Goal: Task Accomplishment & Management: Manage account settings

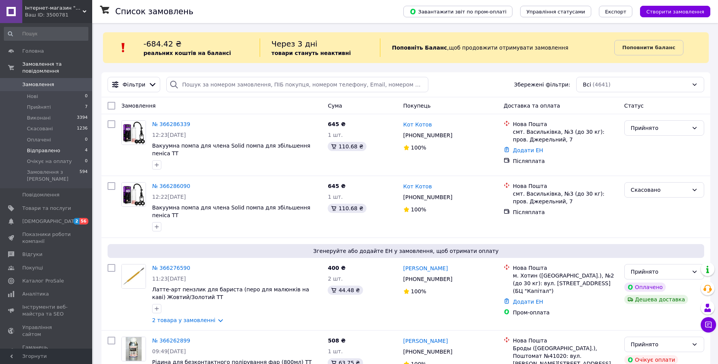
click at [40, 147] on span "Відправлено" at bounding box center [43, 150] width 33 height 7
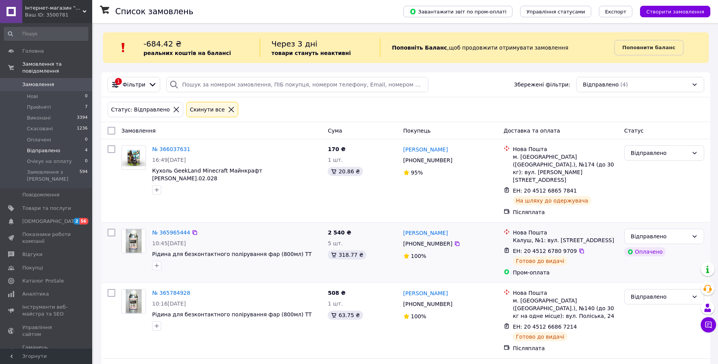
scroll to position [40, 0]
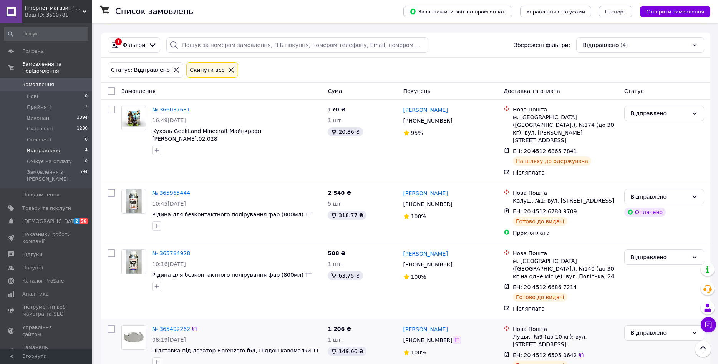
click at [455, 338] on icon at bounding box center [457, 340] width 5 height 5
click at [252, 248] on div "№ 365784928" at bounding box center [236, 252] width 171 height 9
click at [454, 261] on icon at bounding box center [457, 264] width 6 height 6
click at [235, 246] on div "№ 365784928 10:16, 09.10.2025 Рідина для безконтактного полірування фар (800мл)…" at bounding box center [236, 270] width 175 height 48
click at [578, 284] on icon at bounding box center [581, 287] width 6 height 6
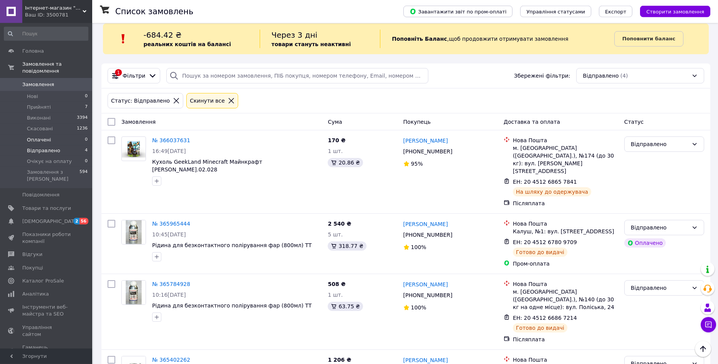
scroll to position [0, 0]
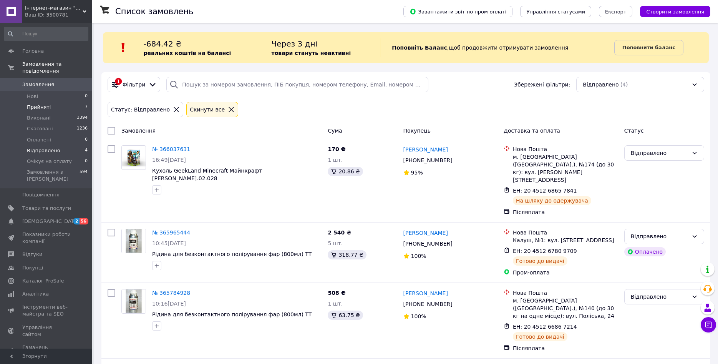
click at [20, 103] on li "Прийняті 7" at bounding box center [46, 107] width 92 height 11
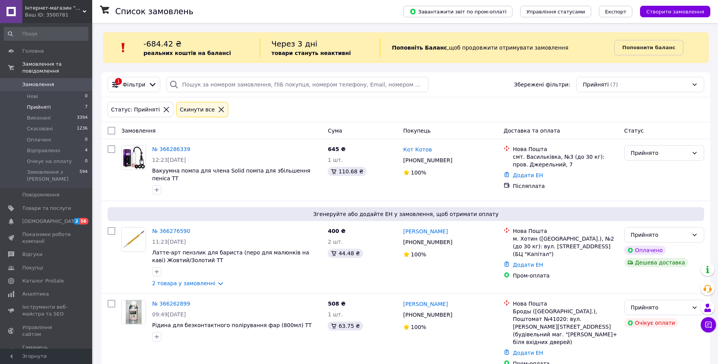
scroll to position [258, 0]
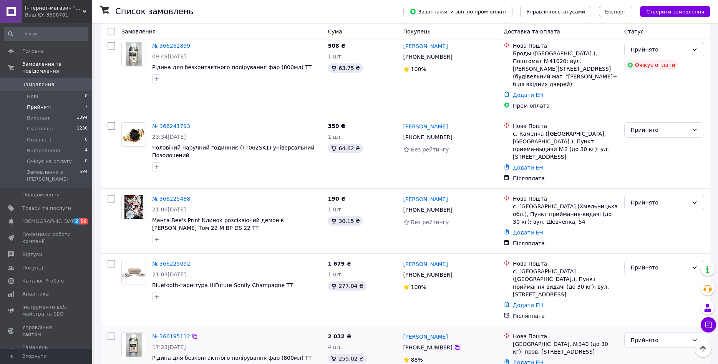
click at [455, 345] on icon at bounding box center [457, 347] width 5 height 5
click at [455, 272] on icon at bounding box center [457, 274] width 5 height 5
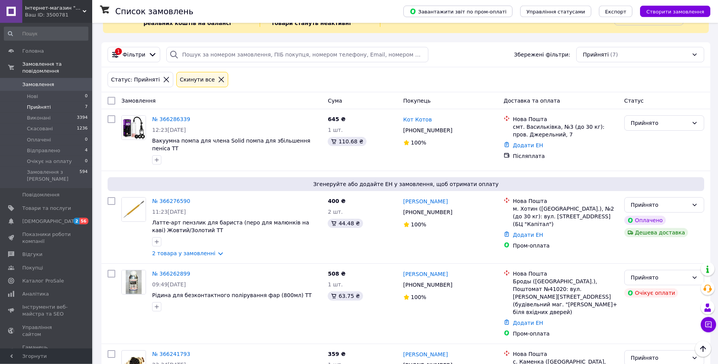
scroll to position [23, 0]
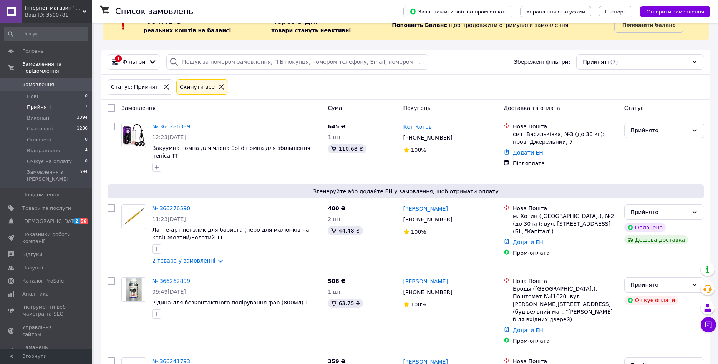
click at [38, 81] on span "Замовлення" at bounding box center [38, 84] width 32 height 7
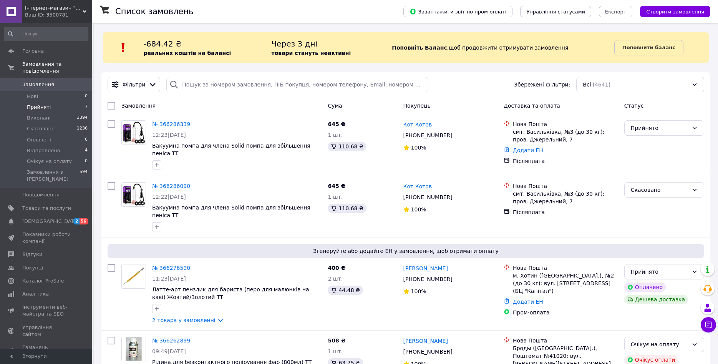
click at [36, 104] on span "Прийняті" at bounding box center [39, 107] width 24 height 7
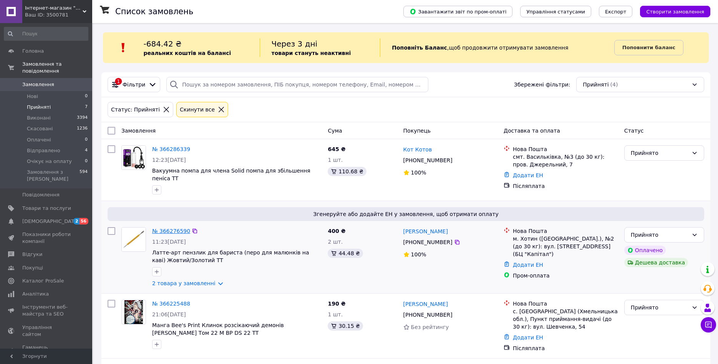
click at [164, 228] on link "№ 366276590" at bounding box center [171, 231] width 38 height 6
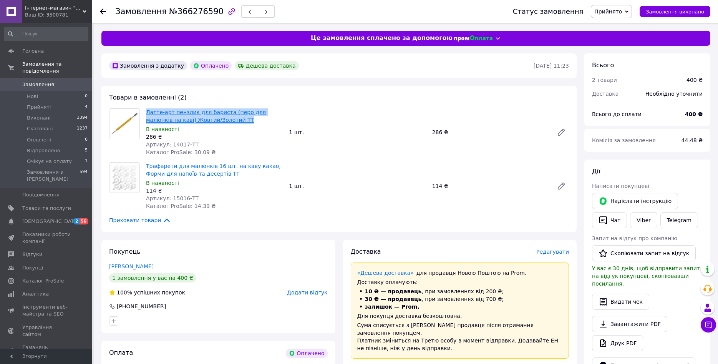
drag, startPoint x: 210, startPoint y: 119, endPoint x: 147, endPoint y: 113, distance: 64.1
click at [147, 113] on span "Латте-арт пензлик для бариста (перо для малюнків на каві) Жовтий/Золотий TT" at bounding box center [214, 115] width 137 height 15
copy link "Латте-арт пензлик для бариста (перо для малюнків на каві) Жовтий/Золотий TT"
click at [180, 143] on span "Артикул: 14017-TT" at bounding box center [172, 144] width 53 height 6
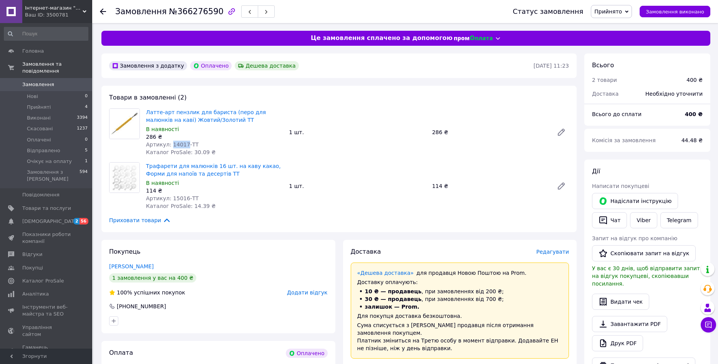
copy span "14017"
drag, startPoint x: 210, startPoint y: 174, endPoint x: 143, endPoint y: 168, distance: 67.5
click at [143, 168] on div "Трафарети для малюнків 16 шт. на каву какао, Форми для напоїв та десертів TT В …" at bounding box center [214, 186] width 143 height 51
copy link "Трафарети для малюнків 16 шт. на каву какао, Форми для напоїв та десертів TT"
click at [176, 197] on span "Артикул: 15016-TT" at bounding box center [172, 198] width 53 height 6
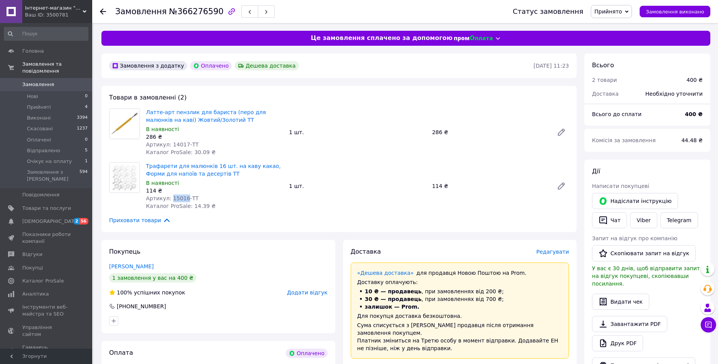
click at [176, 197] on span "Артикул: 15016-TT" at bounding box center [172, 198] width 53 height 6
copy span "15016"
click at [366, 200] on div "Трафарети для малюнків 16 шт. на каву какао, Форми для напоїв та десертів TT В …" at bounding box center [357, 186] width 429 height 51
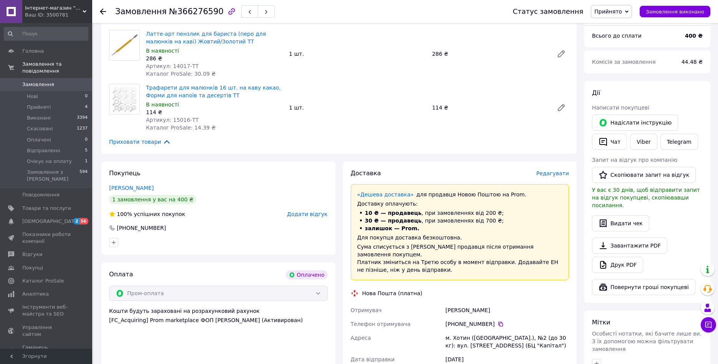
scroll to position [157, 0]
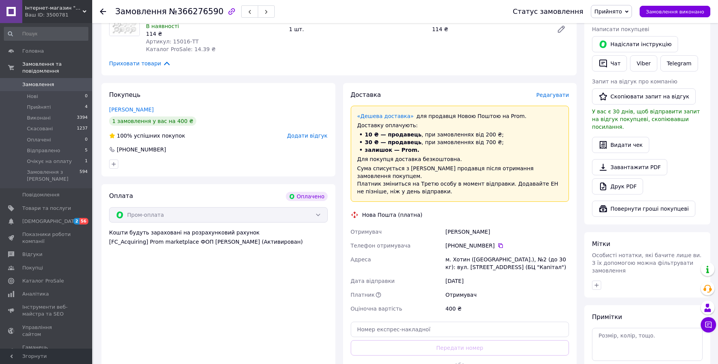
click at [610, 5] on div "Статус замовлення Прийнято Виконано Скасовано Оплачено Відправлено Очікує на оп…" at bounding box center [603, 11] width 213 height 23
click at [620, 6] on span "Прийнято" at bounding box center [611, 11] width 41 height 13
click at [622, 63] on li "Відправлено" at bounding box center [617, 62] width 53 height 12
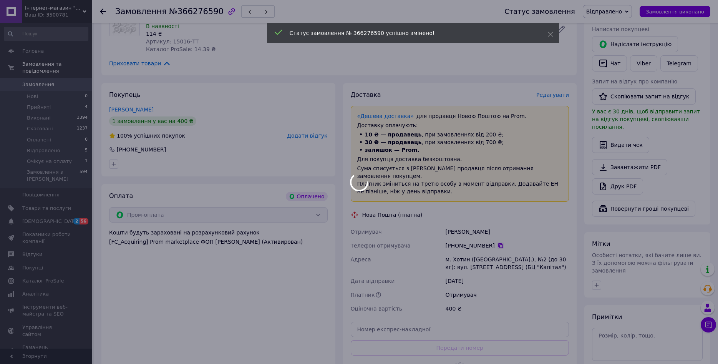
click at [495, 240] on div at bounding box center [359, 182] width 718 height 364
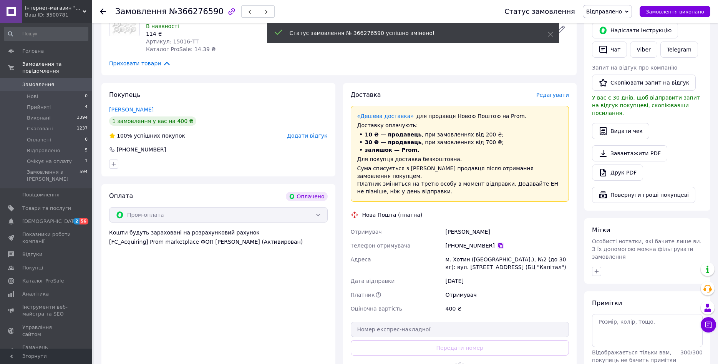
click at [498, 243] on icon at bounding box center [500, 245] width 5 height 5
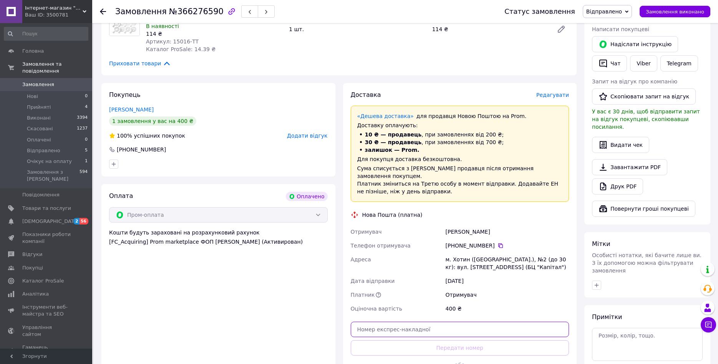
click at [468, 326] on input "text" at bounding box center [460, 328] width 218 height 15
paste input "20451269159556"
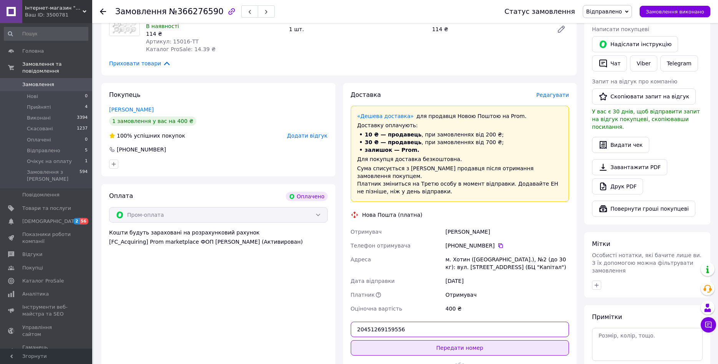
type input "20451269159556"
click at [442, 343] on button "Передати номер" at bounding box center [460, 347] width 218 height 15
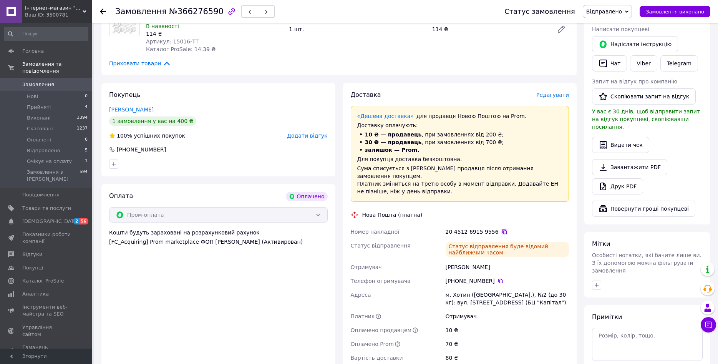
click at [501, 228] on icon at bounding box center [504, 231] width 6 height 6
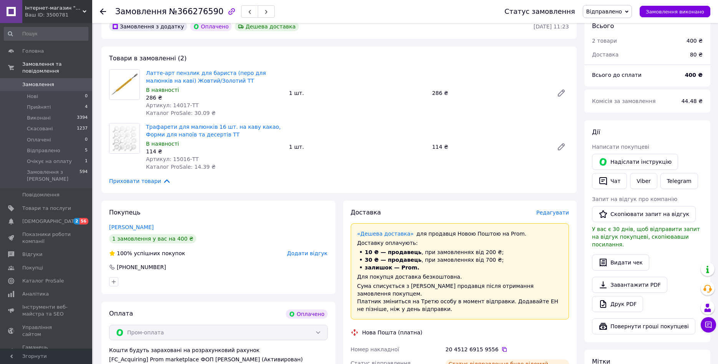
scroll to position [0, 0]
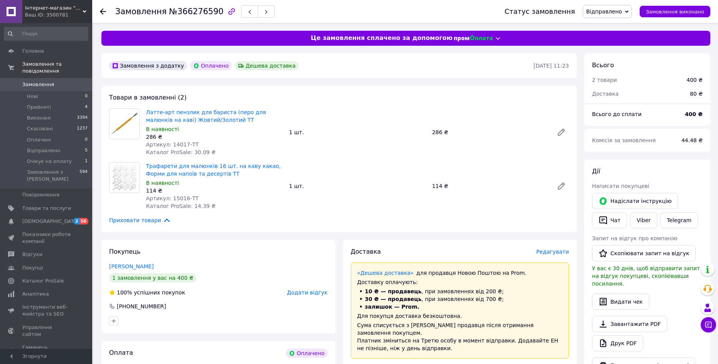
click at [47, 78] on link "Замовлення 0" at bounding box center [46, 84] width 92 height 13
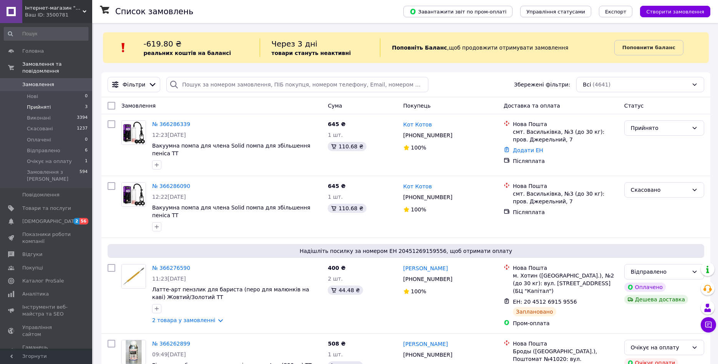
click at [34, 104] on span "Прийняті" at bounding box center [39, 107] width 24 height 7
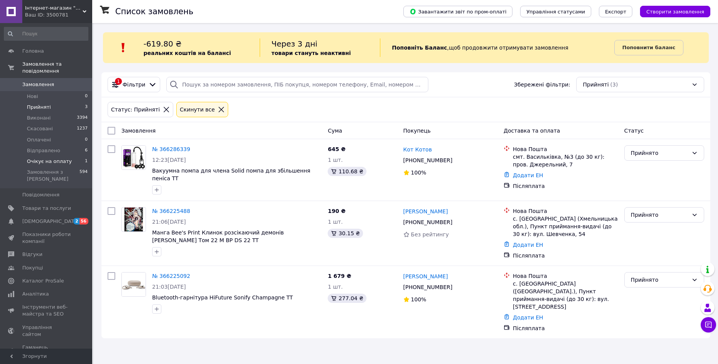
click at [40, 158] on span "Очікує на оплату" at bounding box center [49, 161] width 45 height 7
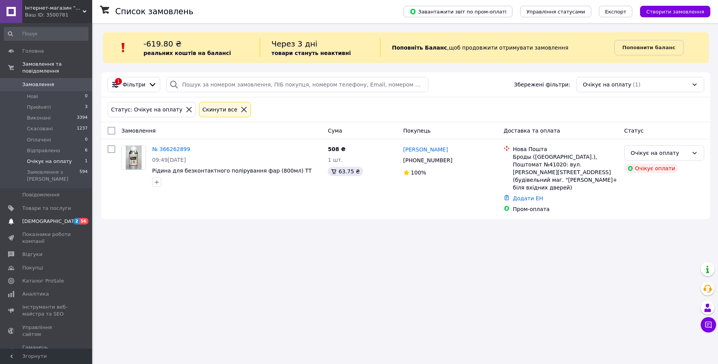
click at [26, 218] on span "[DEMOGRAPHIC_DATA]" at bounding box center [50, 221] width 57 height 7
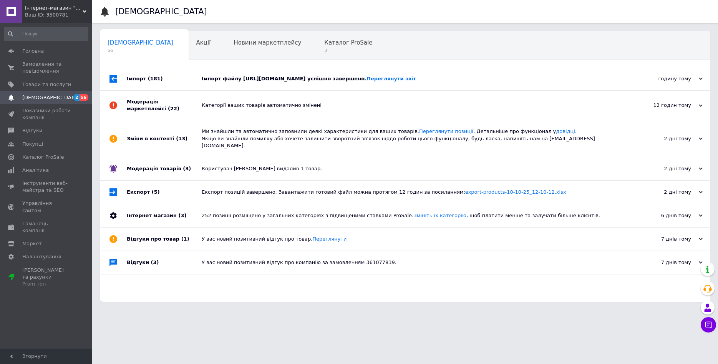
click at [46, 9] on span "Інтернет-магазин "Tik-tak"" at bounding box center [54, 8] width 58 height 7
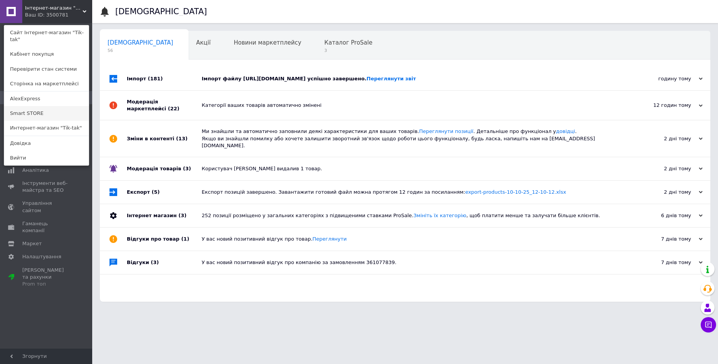
click at [32, 109] on link "Smart STORE" at bounding box center [46, 113] width 84 height 15
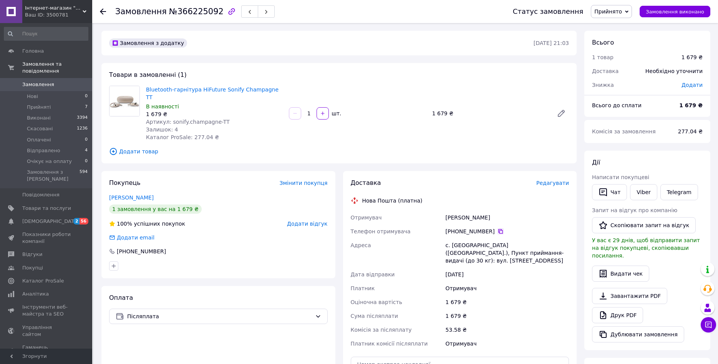
click at [498, 228] on icon at bounding box center [500, 231] width 6 height 6
click at [222, 147] on span "Додати товар" at bounding box center [339, 151] width 460 height 8
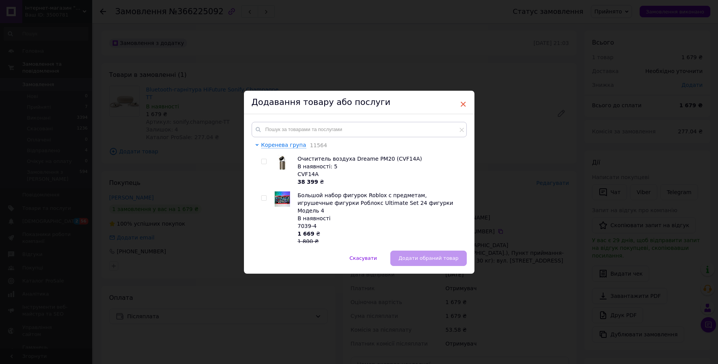
click at [463, 98] on span "×" at bounding box center [463, 104] width 7 height 13
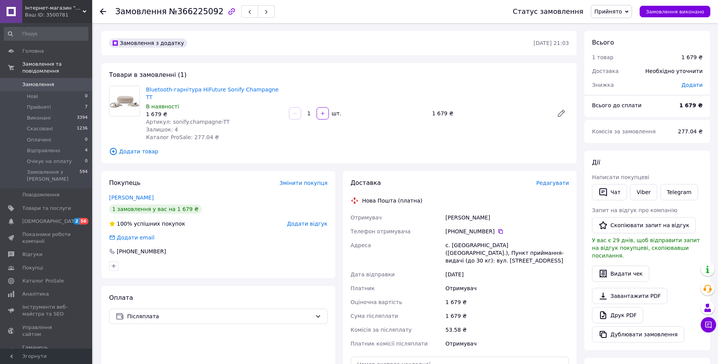
click at [255, 147] on span "Додати товар" at bounding box center [339, 151] width 460 height 8
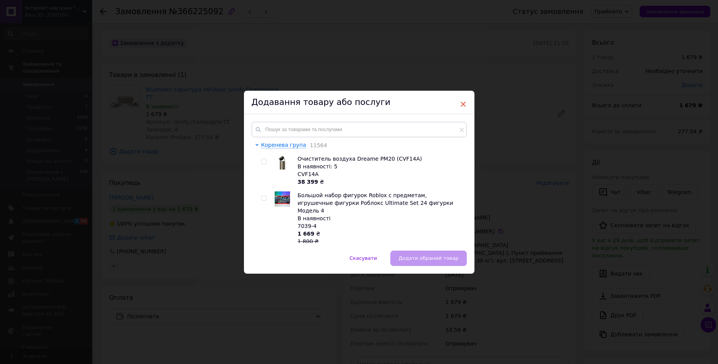
click at [462, 102] on span "×" at bounding box center [463, 104] width 7 height 13
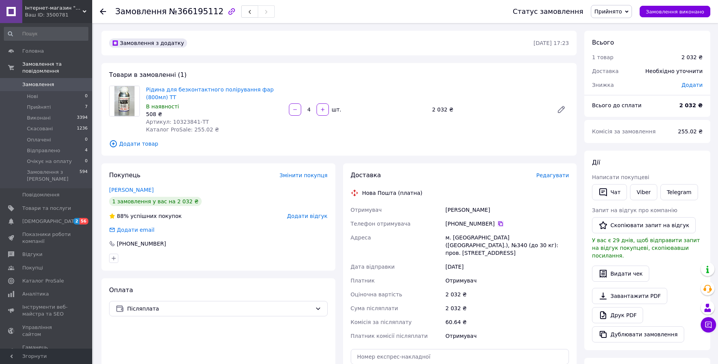
click at [497, 220] on icon at bounding box center [500, 223] width 6 height 6
click at [175, 119] on span "Артикул: 10323841-TT" at bounding box center [177, 122] width 63 height 6
copy span "10323841"
click at [233, 151] on div "Замовлення з додатку 11.10.2025 • 17:23 Товари в замовленні (1) Рідина для безк…" at bounding box center [339, 282] width 483 height 502
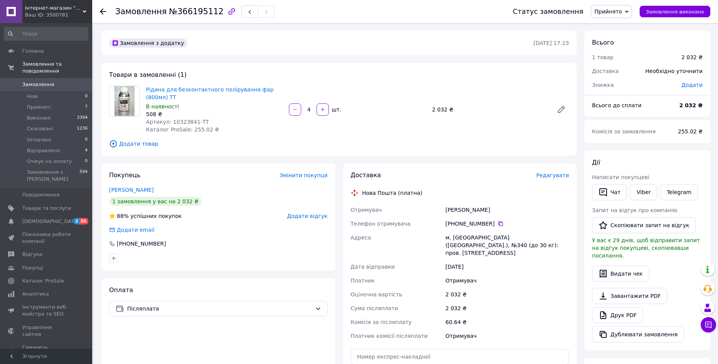
click at [182, 119] on span "Артикул: 10323841-TT" at bounding box center [177, 122] width 63 height 6
copy span "10323841"
drag, startPoint x: 145, startPoint y: 88, endPoint x: 258, endPoint y: 95, distance: 112.7
click at [255, 91] on div "Рідина для безконтактного полірування фар (800мл) TT В наявності 508 ₴ Артикул:…" at bounding box center [214, 109] width 143 height 51
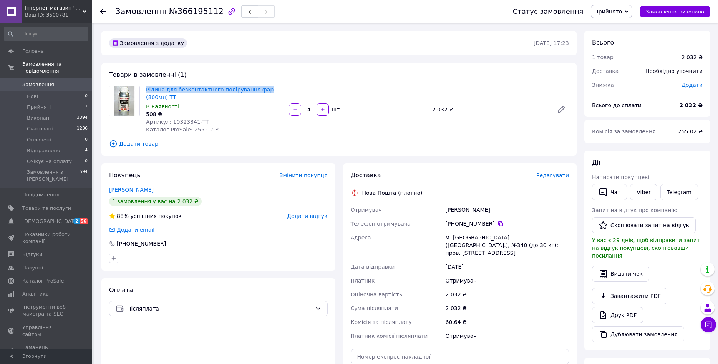
copy link "Рідина для безконтактного полірування фар"
click at [497, 220] on icon at bounding box center [500, 223] width 6 height 6
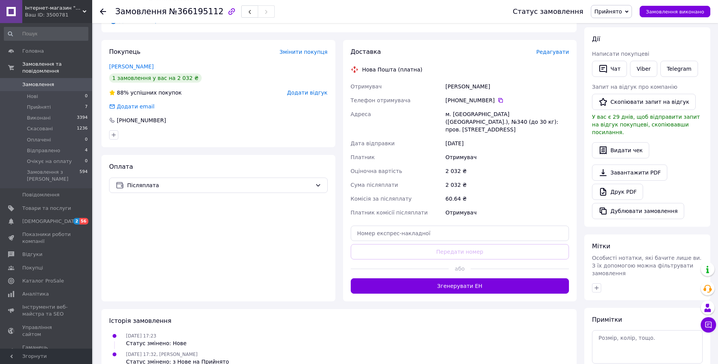
scroll to position [157, 0]
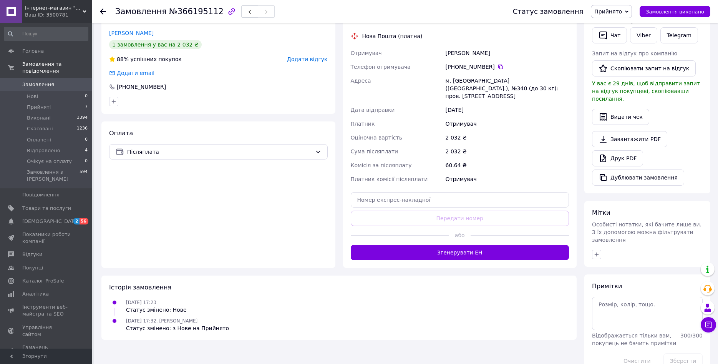
click at [446, 175] on div "Доставка Редагувати Нова Пошта (платна) Отримувач Рибалко Андрій Телефон отриму…" at bounding box center [460, 137] width 218 height 246
click at [449, 192] on input "text" at bounding box center [460, 199] width 218 height 15
paste input "20451269156097"
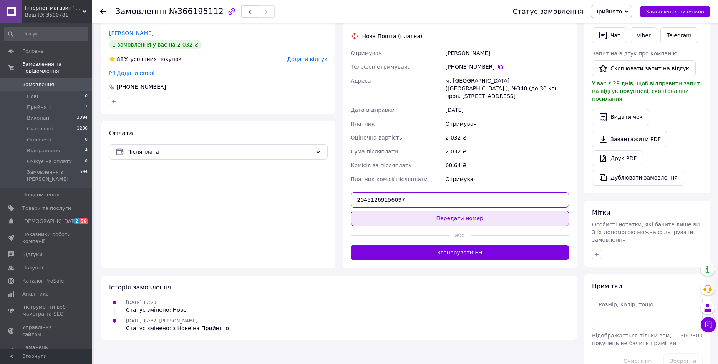
type input "20451269156097"
click at [455, 210] on button "Передати номер" at bounding box center [460, 217] width 218 height 15
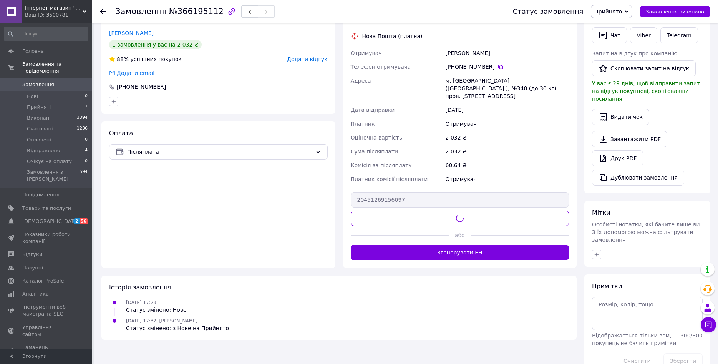
click at [632, 10] on span "Прийнято" at bounding box center [611, 11] width 41 height 13
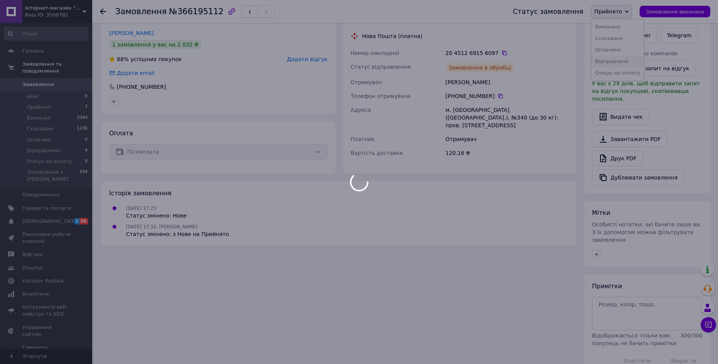
click at [619, 62] on div at bounding box center [359, 182] width 718 height 364
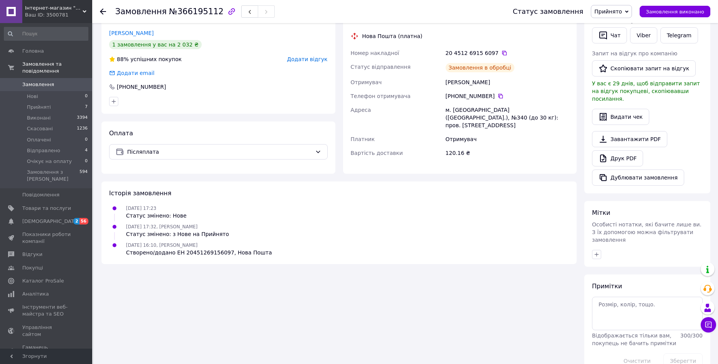
click at [615, 12] on span "Прийнято" at bounding box center [608, 11] width 28 height 6
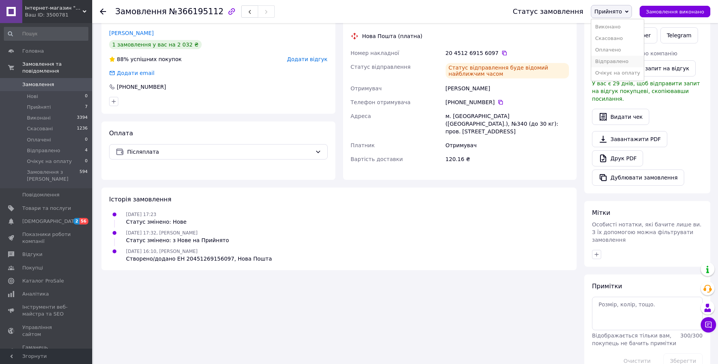
click at [616, 60] on li "Відправлено" at bounding box center [617, 62] width 53 height 12
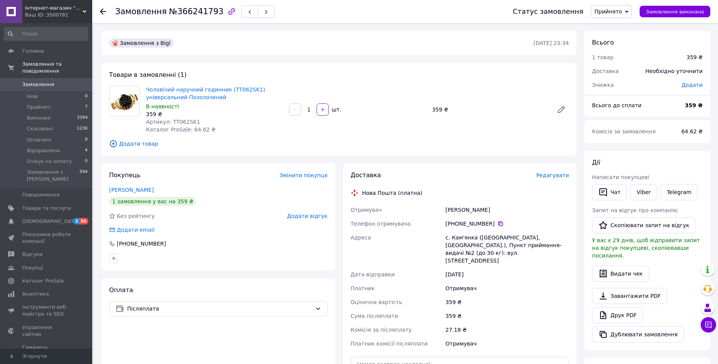
click at [497, 222] on icon at bounding box center [500, 223] width 6 height 6
click at [324, 143] on span "Додати товар" at bounding box center [339, 143] width 460 height 8
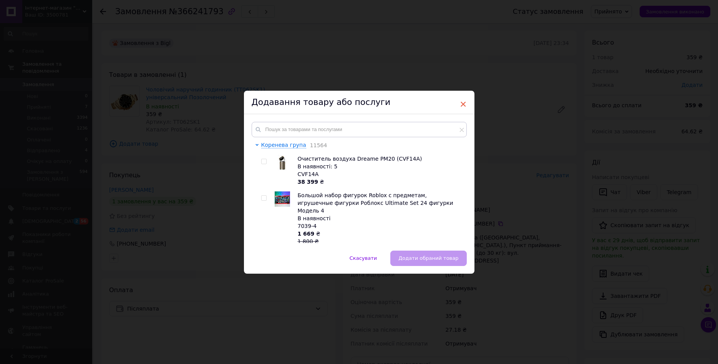
click at [463, 103] on span "×" at bounding box center [463, 104] width 7 height 13
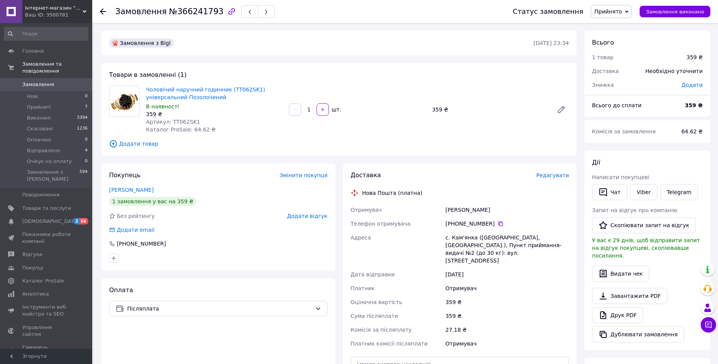
click at [632, 10] on span "Прийнято" at bounding box center [611, 11] width 41 height 13
click at [624, 41] on li "Скасовано" at bounding box center [617, 39] width 53 height 12
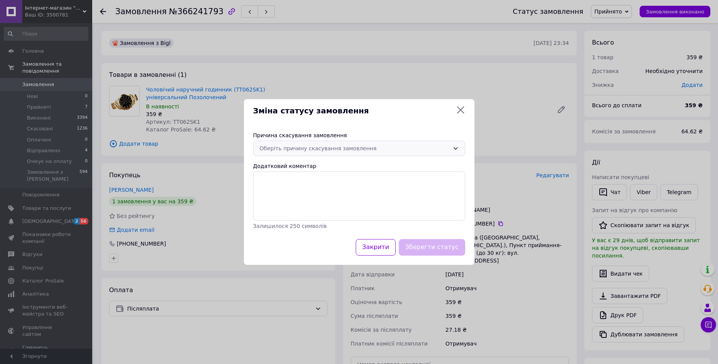
click at [368, 143] on div "Оберіть причину скасування замовлення" at bounding box center [359, 148] width 212 height 15
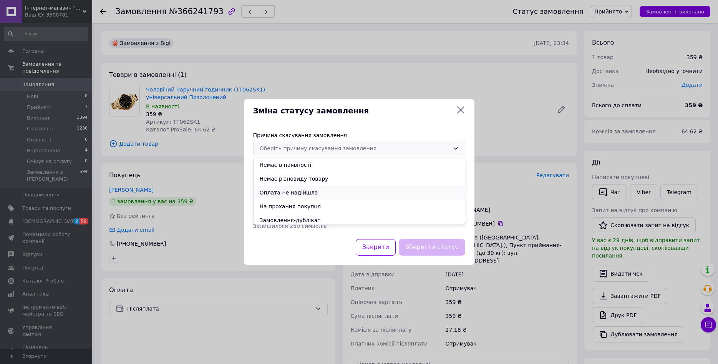
scroll to position [30, 0]
click at [316, 203] on li "Не вдається додзвонитися" at bounding box center [358, 204] width 211 height 14
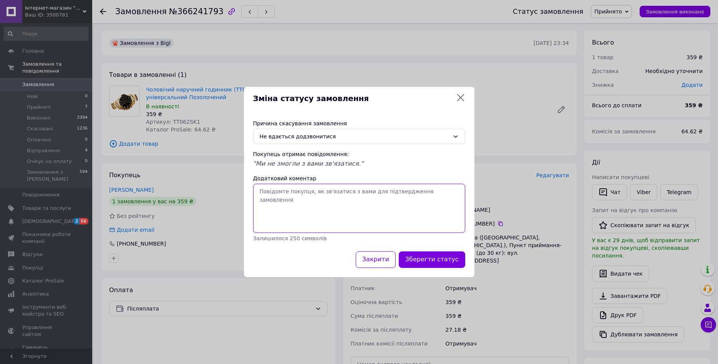
click at [343, 195] on textarea "Додатковий коментар" at bounding box center [359, 208] width 212 height 49
type textarea "п"
click at [434, 257] on button "Зберегти статус" at bounding box center [432, 259] width 66 height 17
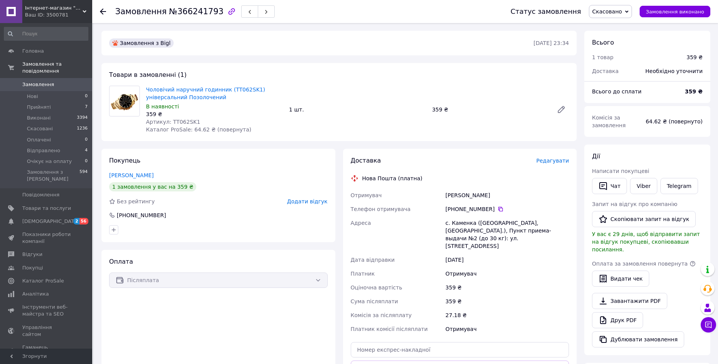
click at [263, 51] on div "Замовлення з Bigl 11.10.2025 • 23:34" at bounding box center [338, 43] width 475 height 25
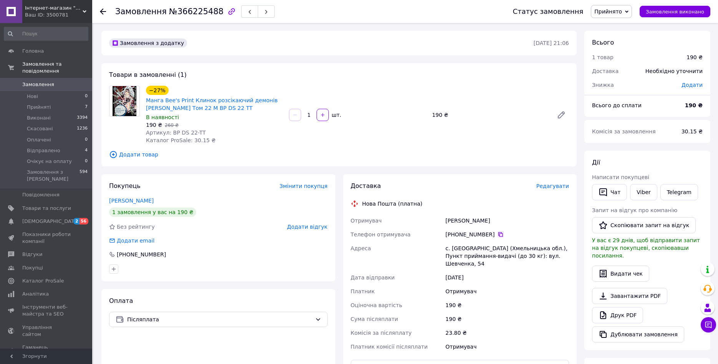
click at [498, 235] on icon at bounding box center [500, 234] width 6 height 6
click at [236, 154] on span "Додати товар" at bounding box center [339, 154] width 460 height 8
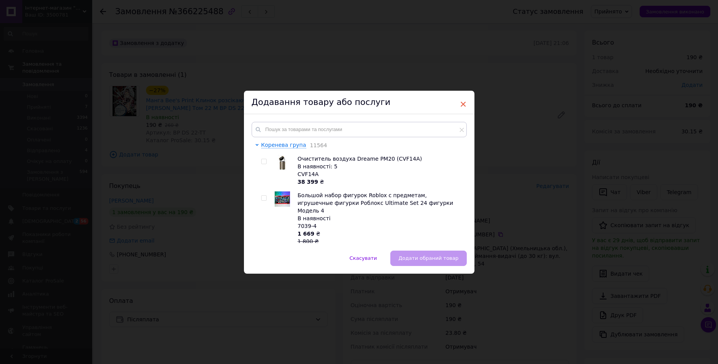
click at [462, 103] on span "×" at bounding box center [463, 104] width 7 height 13
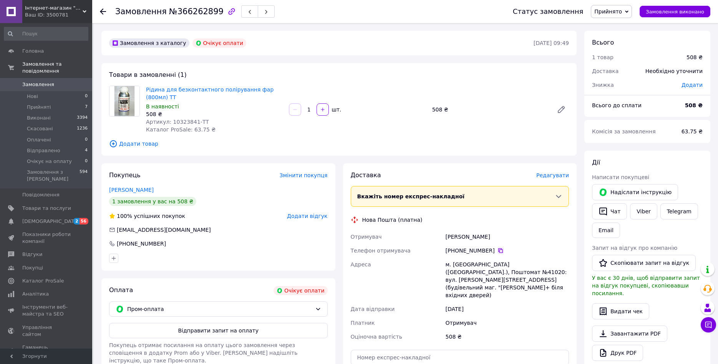
click at [495, 245] on div "[PHONE_NUMBER]" at bounding box center [507, 250] width 126 height 14
click at [497, 247] on icon at bounding box center [500, 250] width 6 height 6
click at [228, 110] on div "508 ₴" at bounding box center [214, 114] width 137 height 8
click at [623, 6] on span "Прийнято" at bounding box center [611, 11] width 41 height 13
click at [623, 71] on li "Очікує на оплату" at bounding box center [617, 73] width 53 height 12
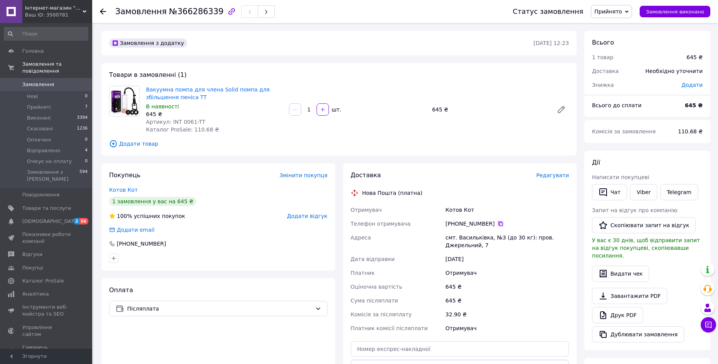
click at [498, 222] on icon at bounding box center [500, 223] width 6 height 6
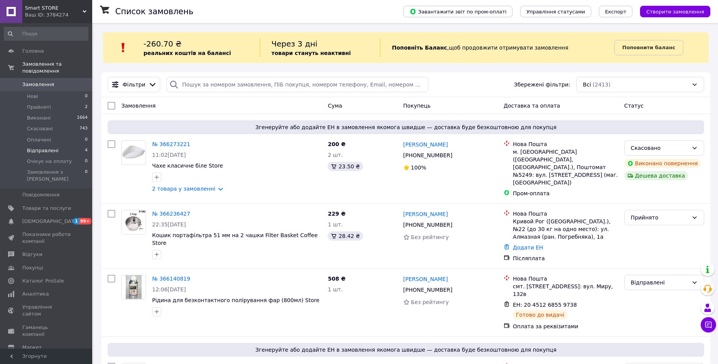
click at [41, 149] on li "Відправлені 4" at bounding box center [46, 150] width 92 height 11
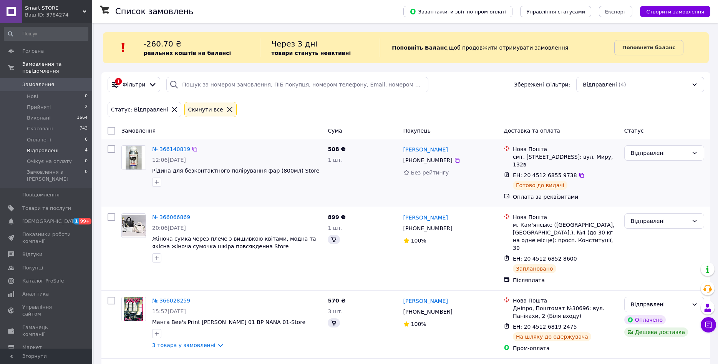
scroll to position [55, 0]
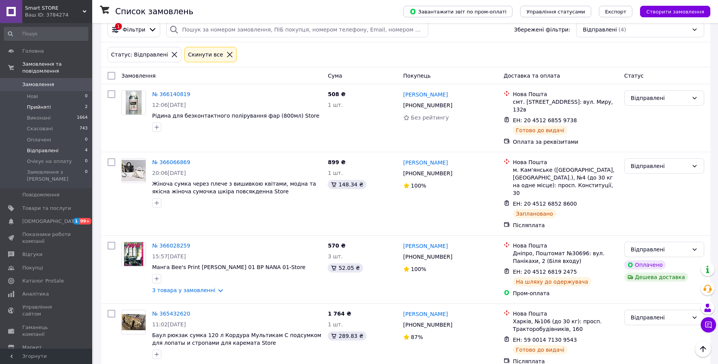
click at [64, 102] on li "Прийняті 2" at bounding box center [46, 107] width 92 height 11
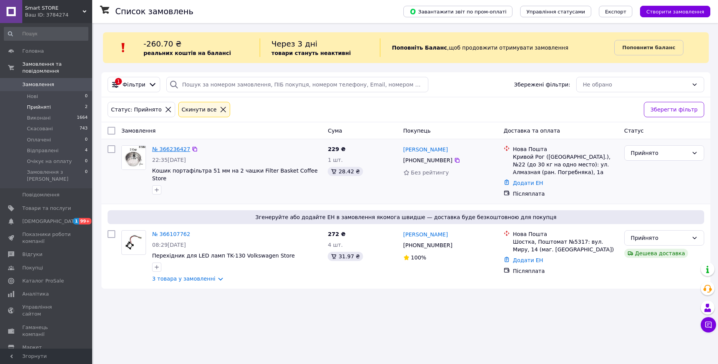
click at [174, 150] on link "№ 366236427" at bounding box center [171, 149] width 38 height 6
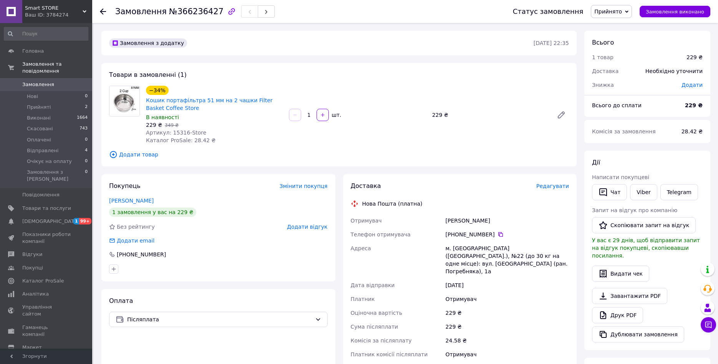
click at [354, 153] on span "Додати товар" at bounding box center [339, 154] width 460 height 8
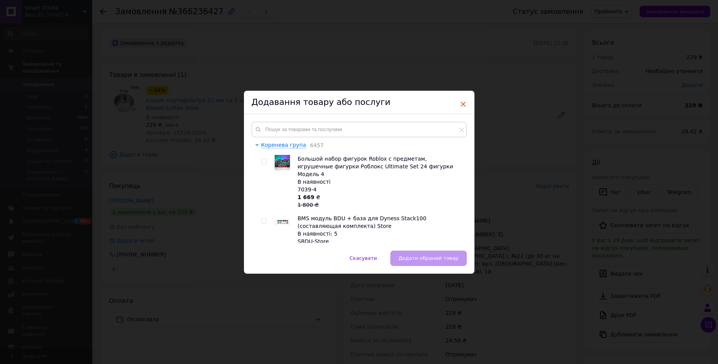
click at [465, 104] on span "×" at bounding box center [463, 104] width 7 height 13
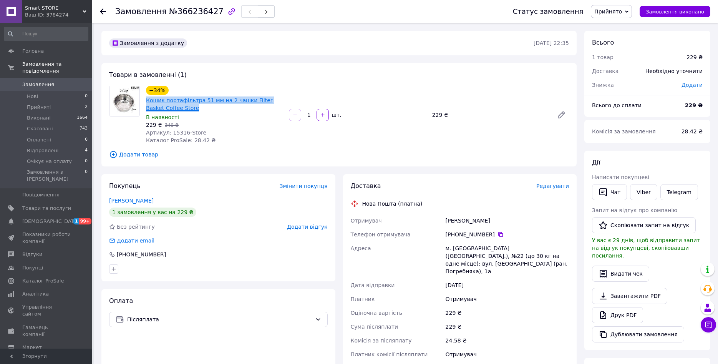
drag, startPoint x: 179, startPoint y: 108, endPoint x: 147, endPoint y: 101, distance: 32.5
click at [147, 101] on span "Кошик портафільтра 51 мм на 2 чашки Filter Basket Coffee Store" at bounding box center [214, 103] width 137 height 15
copy link "Кошик портафільтра 51 мм на 2 чашки Filter Basket Coffee Store"
click at [296, 141] on div "−34% Кошик портафільтра 51 мм на 2 чашки Filter Basket Coffee Store В наявності…" at bounding box center [357, 114] width 429 height 61
drag, startPoint x: 181, startPoint y: 107, endPoint x: 147, endPoint y: 101, distance: 34.7
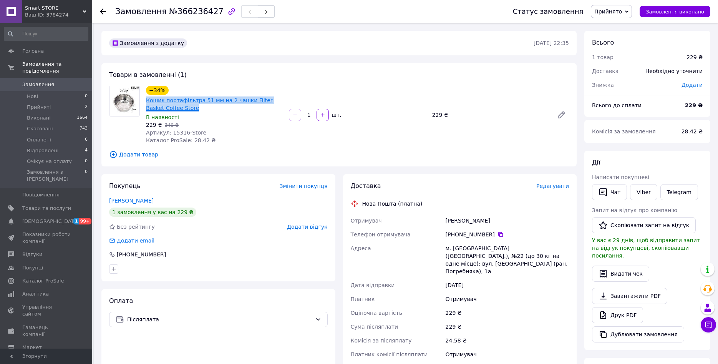
click at [147, 101] on span "Кошик портафільтра 51 мм на 2 чашки Filter Basket Coffee Store" at bounding box center [214, 103] width 137 height 15
copy link "Кошик портафільтра 51 мм на 2 чашки Filter Basket Coffee Store"
click at [178, 133] on span "Артикул: 15316-Store" at bounding box center [176, 132] width 60 height 6
copy span "15316"
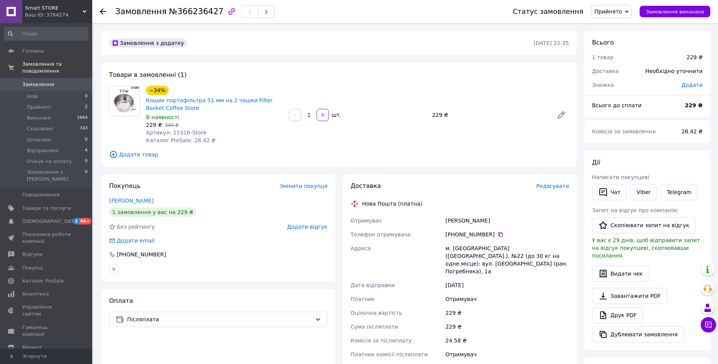
click at [295, 148] on div "Товари в замовленні (1) −34% Кошик портафільтра 51 мм на 2 чашки Filter Basket …" at bounding box center [338, 114] width 475 height 103
click at [497, 235] on icon at bounding box center [500, 234] width 6 height 6
click at [604, 12] on span "Прийнято" at bounding box center [611, 11] width 41 height 13
click at [619, 63] on li "Відправлені" at bounding box center [617, 62] width 53 height 12
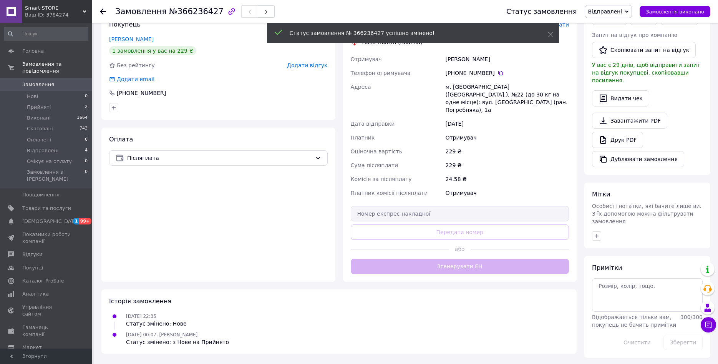
scroll to position [151, 0]
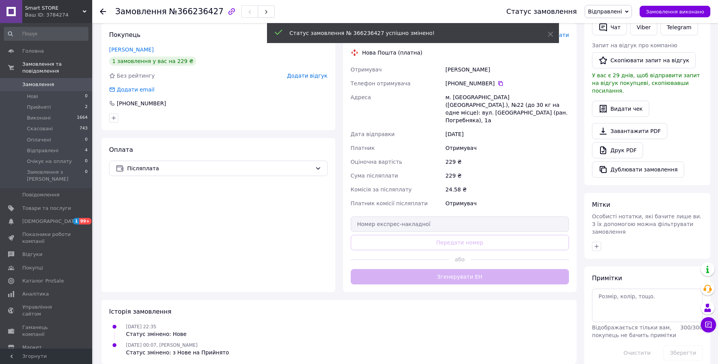
drag, startPoint x: 450, startPoint y: 204, endPoint x: 380, endPoint y: 203, distance: 70.3
click at [450, 204] on div "Доставка Редагувати Нова Пошта (платна) Отримувач [PERSON_NAME] Телефон отримув…" at bounding box center [460, 157] width 218 height 253
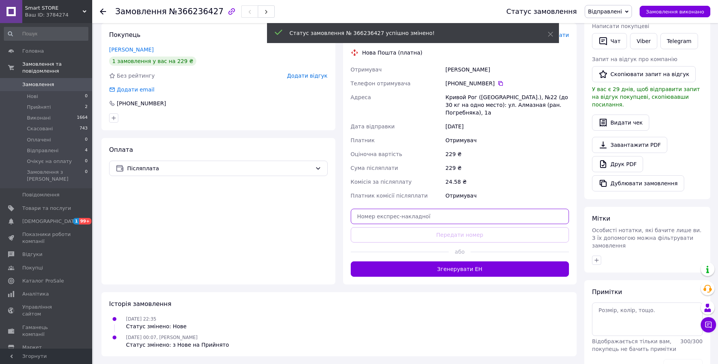
click at [426, 215] on input "text" at bounding box center [460, 216] width 218 height 15
paste input "20451269161317"
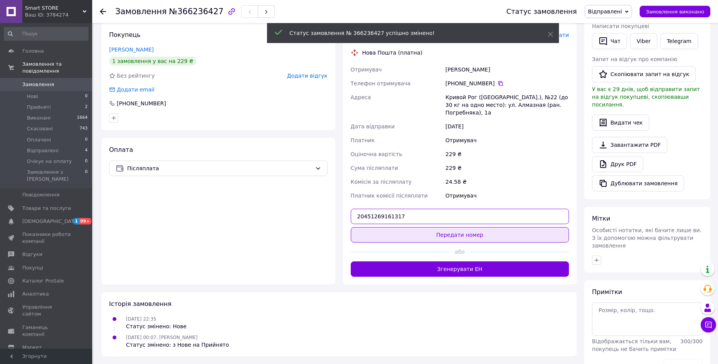
type input "20451269161317"
click at [447, 234] on button "Передати номер" at bounding box center [460, 234] width 218 height 15
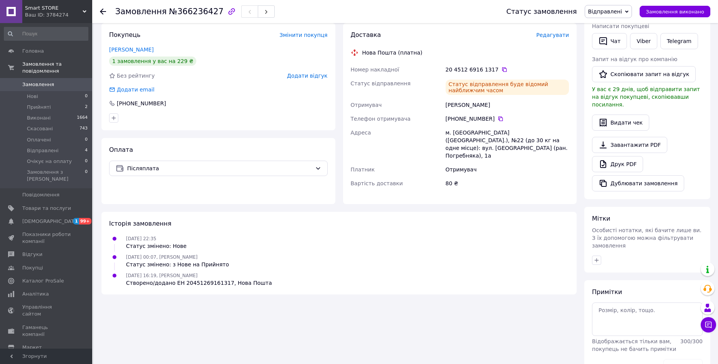
scroll to position [0, 0]
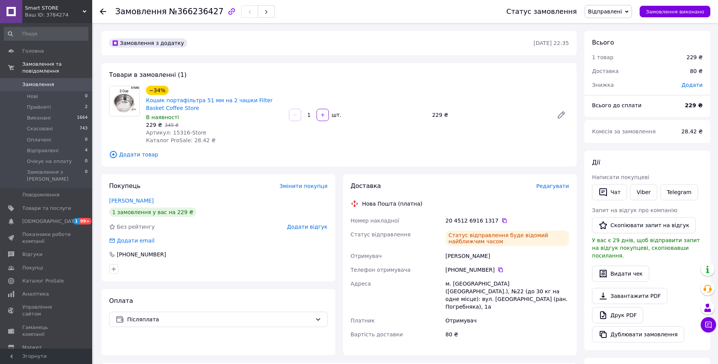
click at [43, 82] on link "Замовлення 0" at bounding box center [46, 84] width 92 height 13
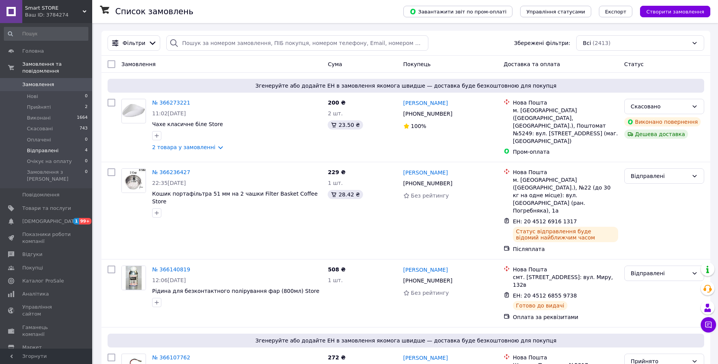
click at [38, 147] on span "Відправлені" at bounding box center [42, 150] width 31 height 7
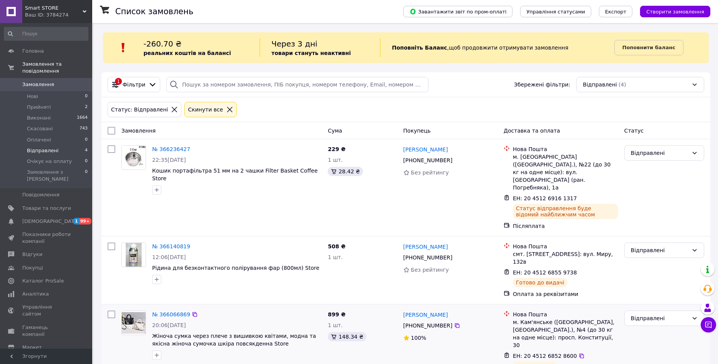
scroll to position [137, 0]
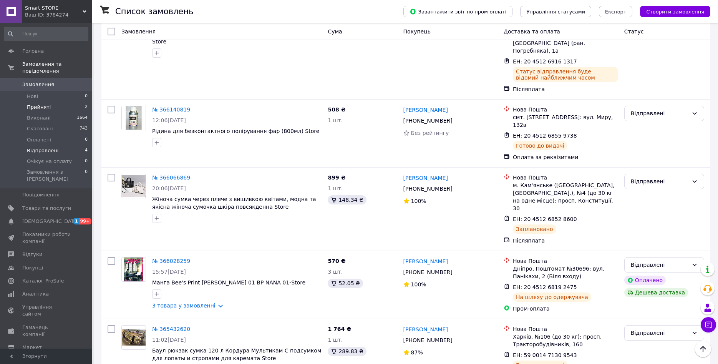
click at [37, 104] on span "Прийняті" at bounding box center [39, 107] width 24 height 7
